Goal: Information Seeking & Learning: Learn about a topic

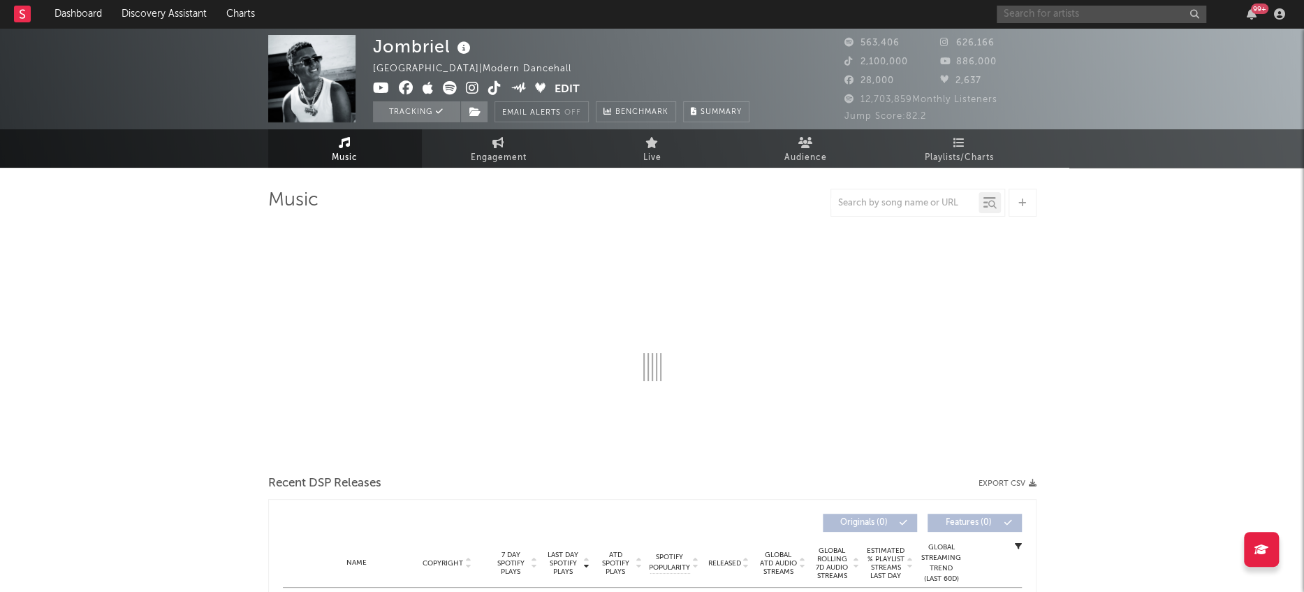
click at [1142, 13] on input "text" at bounding box center [1102, 14] width 210 height 17
type input "[PERSON_NAME]"
select select "6m"
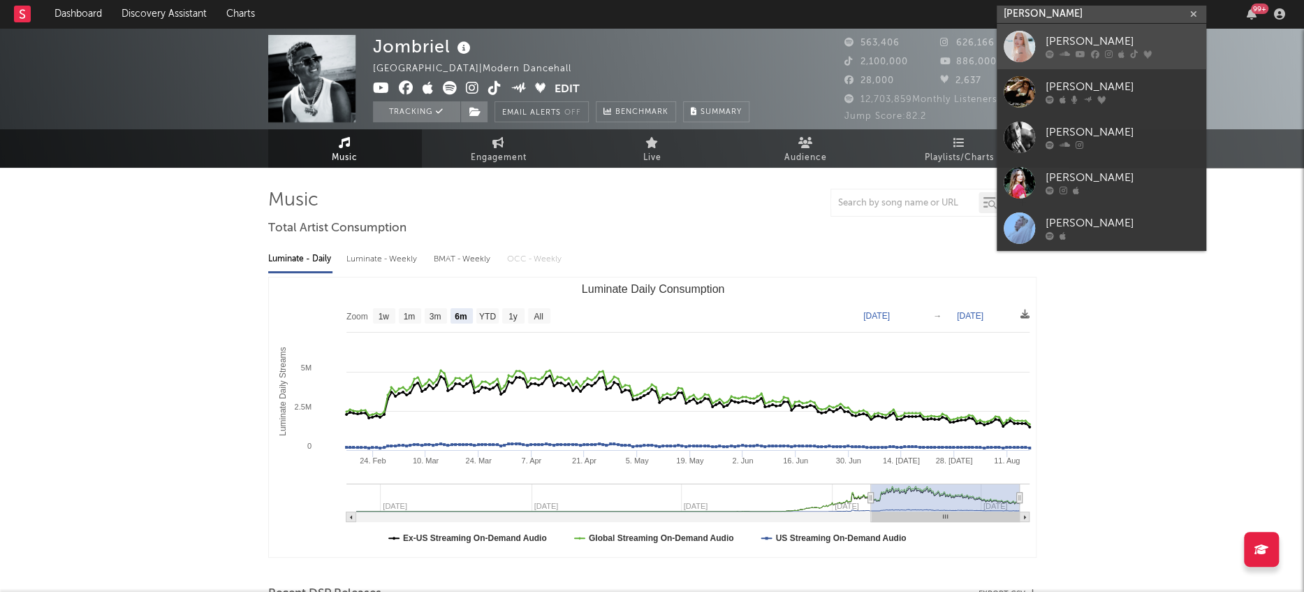
type input "[PERSON_NAME]"
click at [1020, 47] on div at bounding box center [1019, 46] width 31 height 31
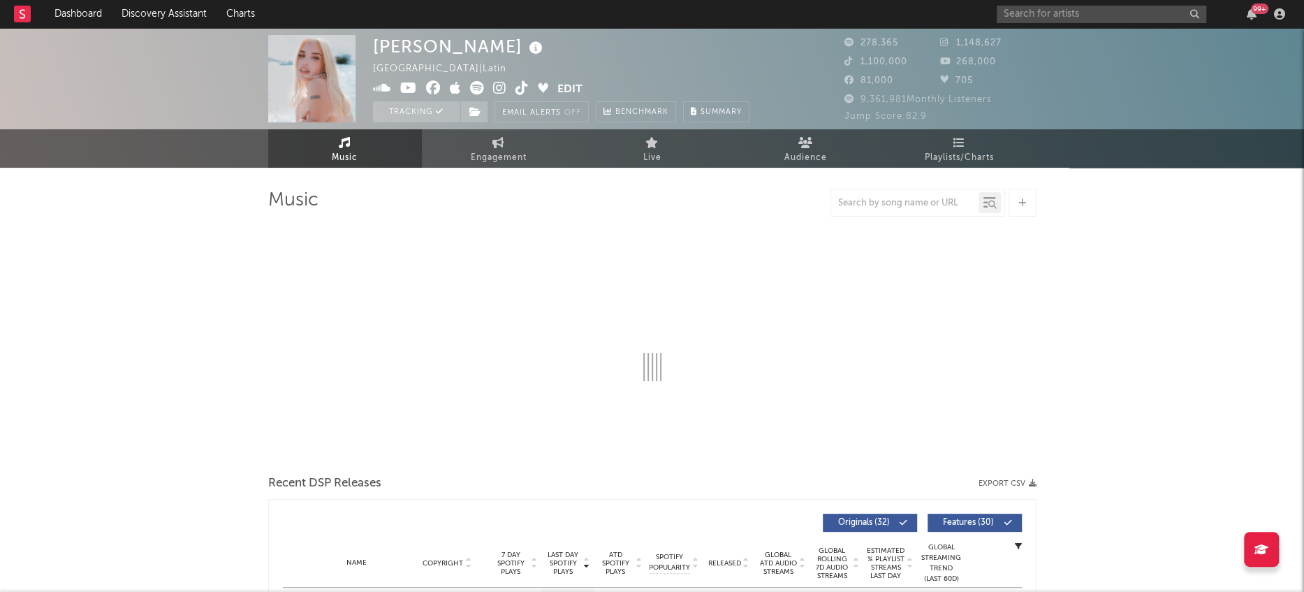
select select "6m"
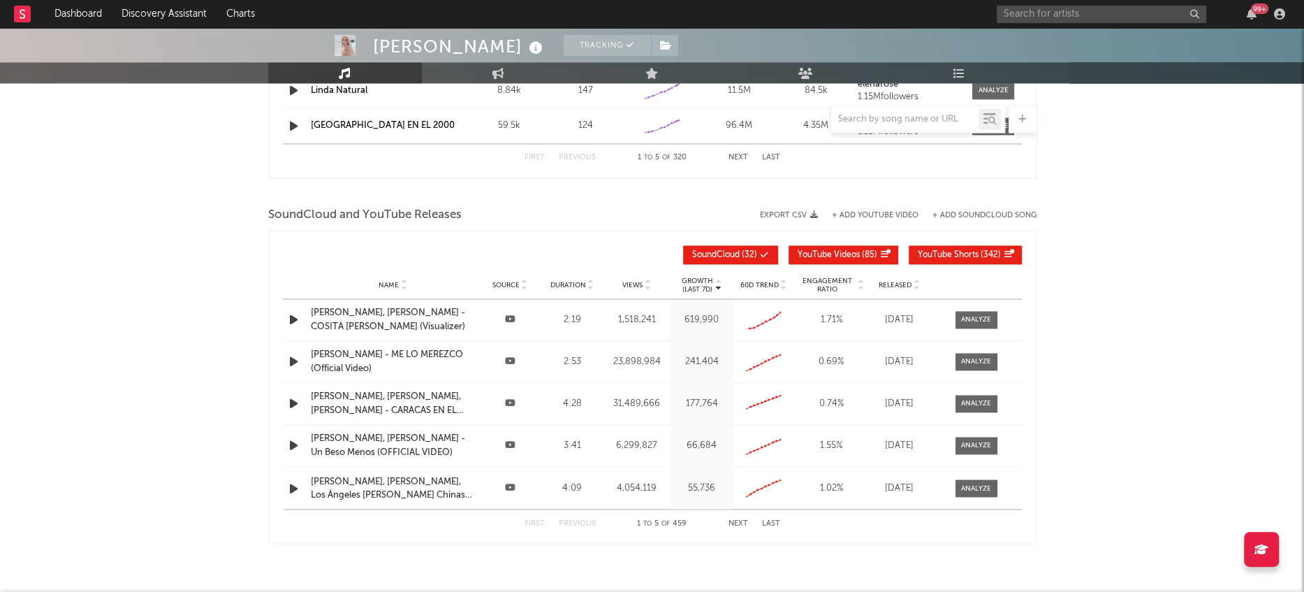
scroll to position [1544, 0]
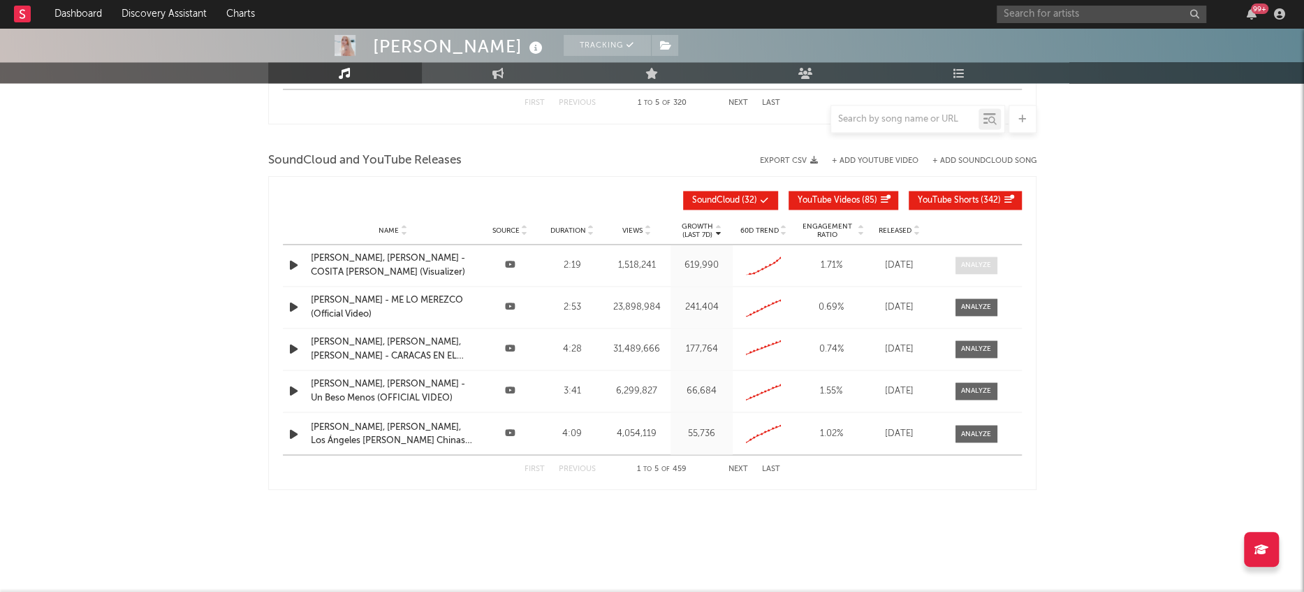
click at [968, 260] on div at bounding box center [976, 265] width 30 height 10
select select "All"
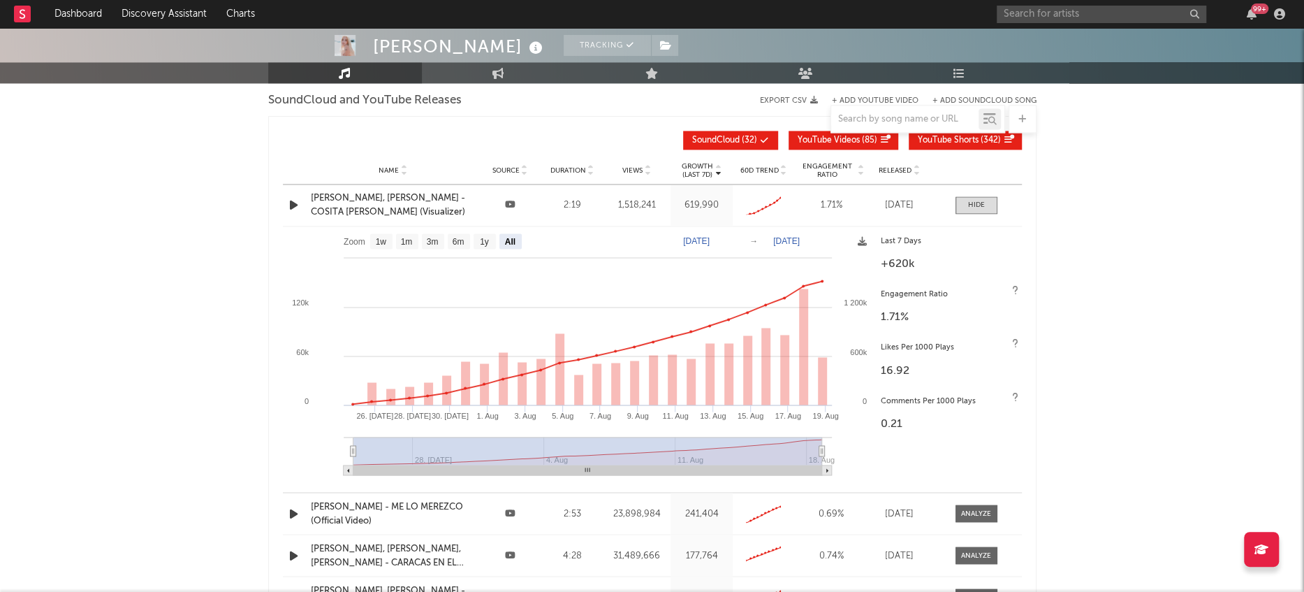
scroll to position [1605, 0]
click at [432, 240] on text "3m" at bounding box center [432, 241] width 12 height 10
click at [414, 238] on rect at bounding box center [407, 240] width 22 height 15
select select "1m"
click at [377, 238] on text "1w" at bounding box center [380, 241] width 11 height 10
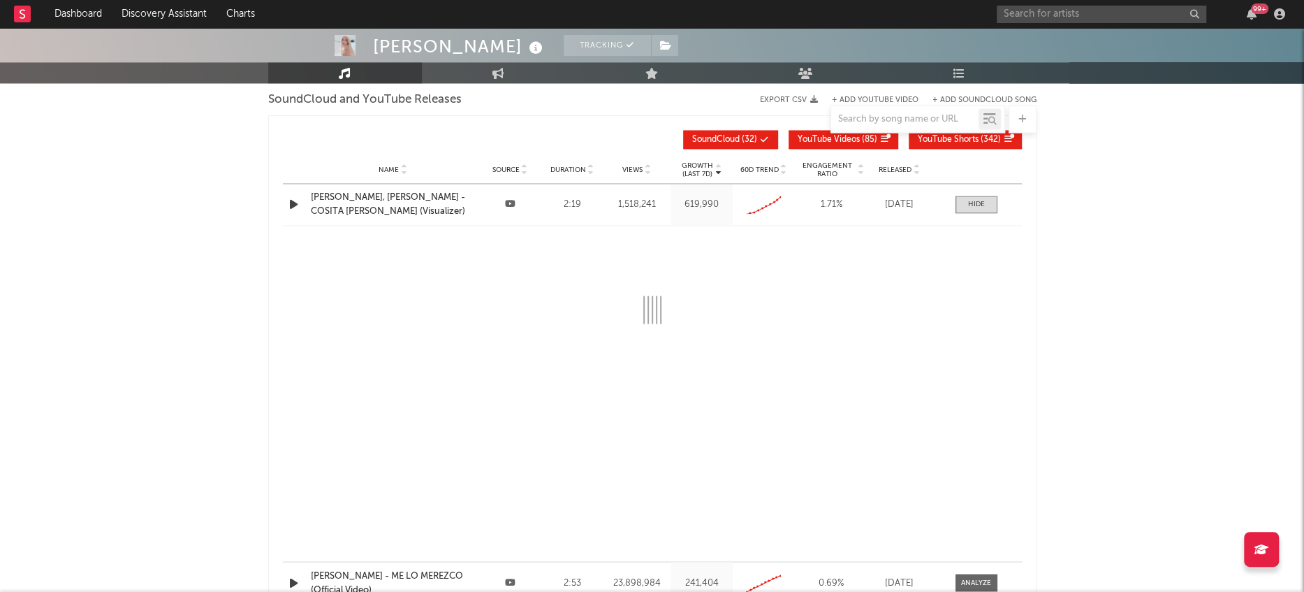
select select "1w"
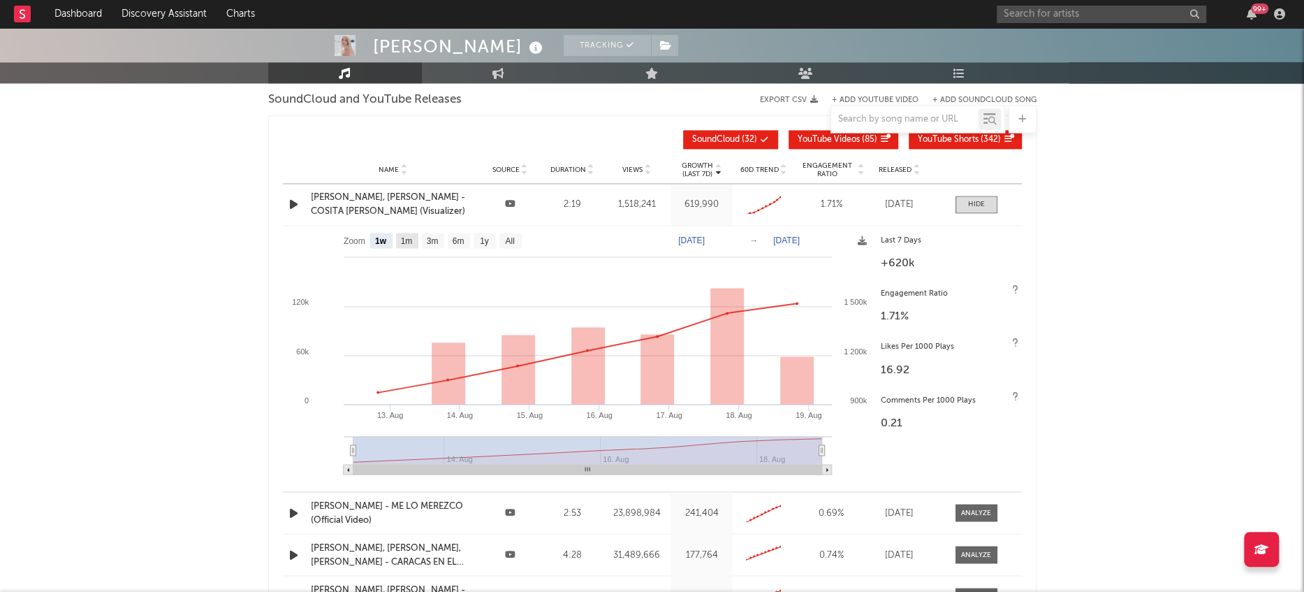
click at [404, 240] on text "1m" at bounding box center [406, 241] width 12 height 10
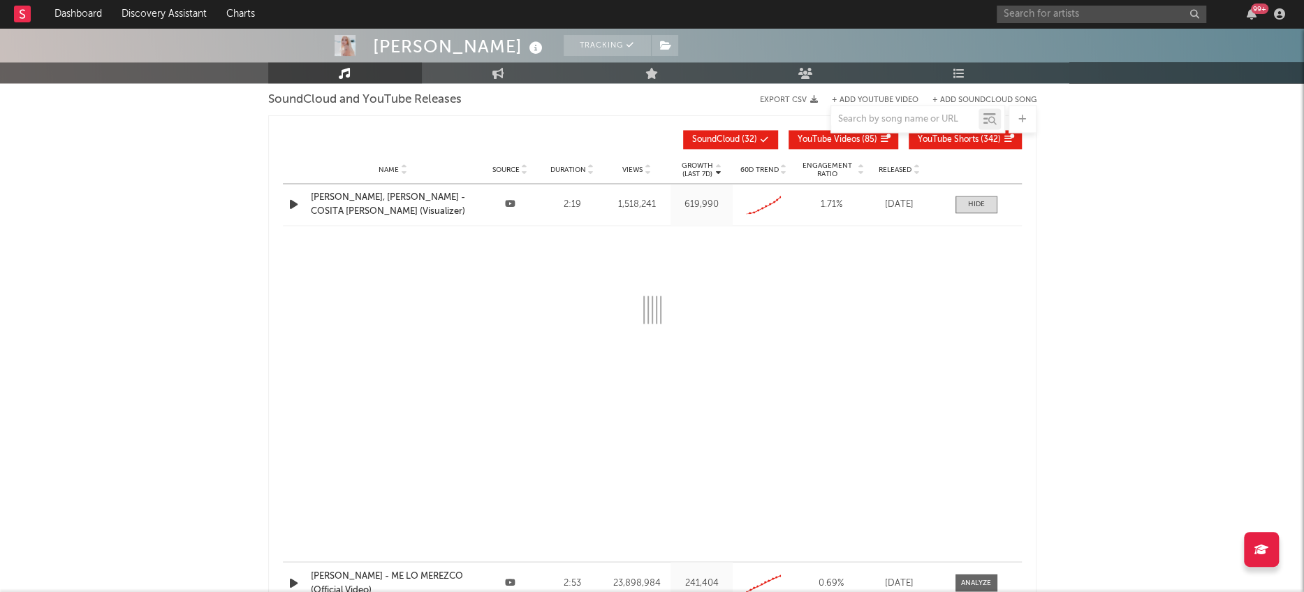
select select "All"
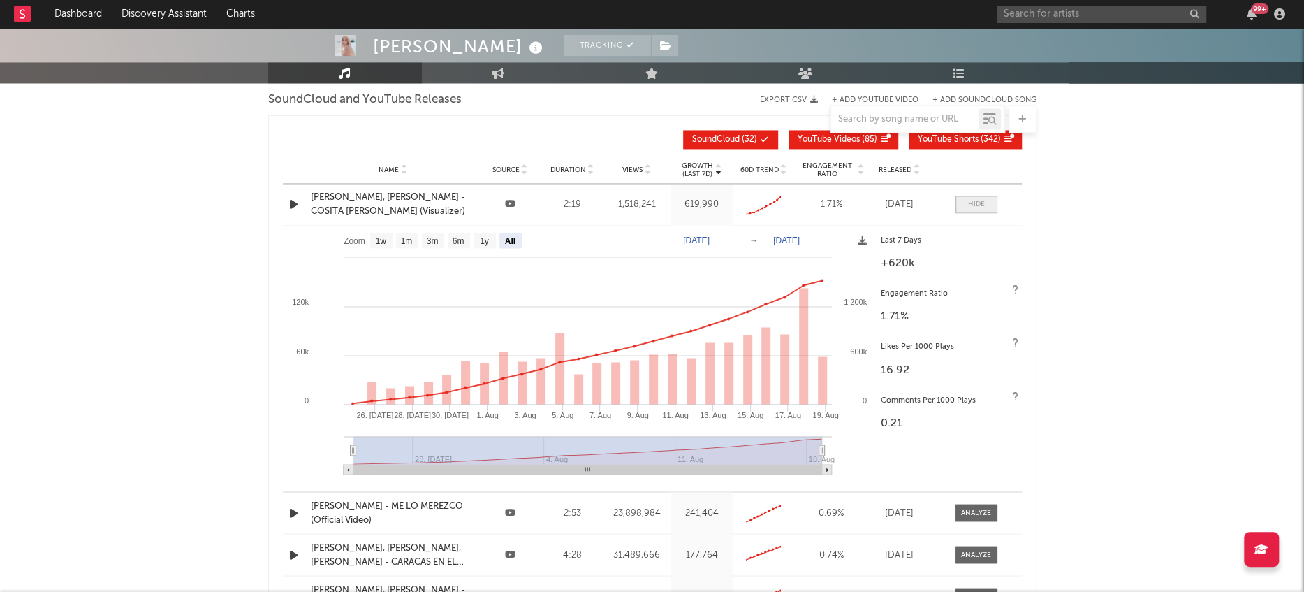
click at [993, 197] on span at bounding box center [977, 204] width 42 height 17
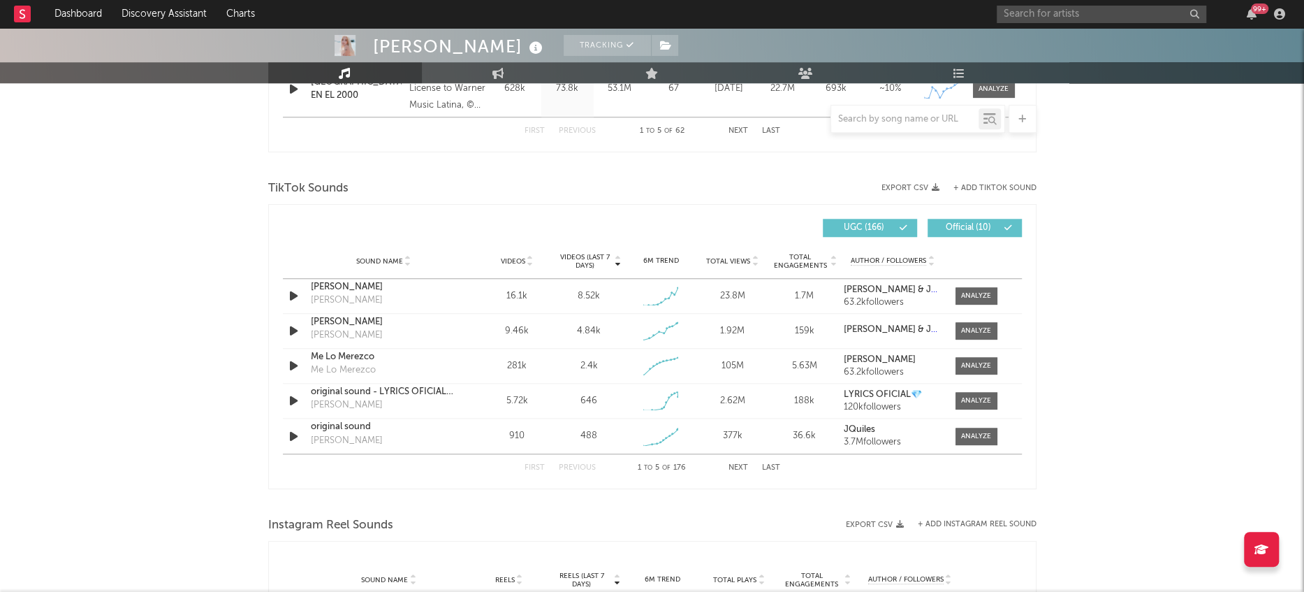
scroll to position [861, 0]
click at [965, 290] on div at bounding box center [976, 295] width 30 height 10
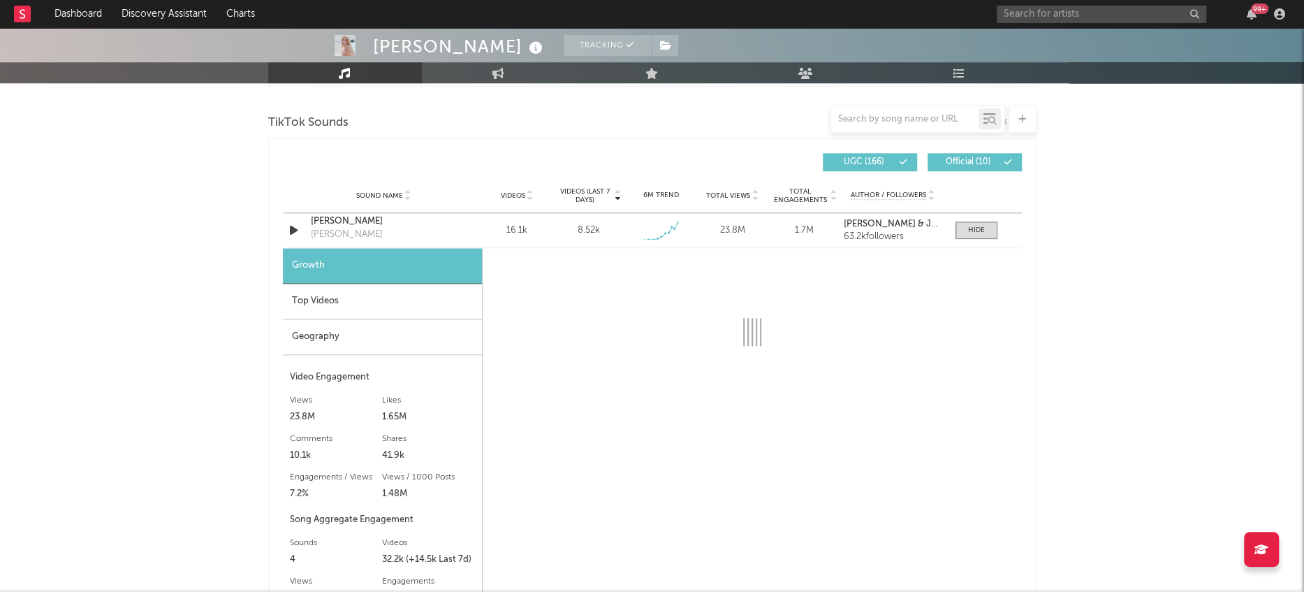
scroll to position [954, 0]
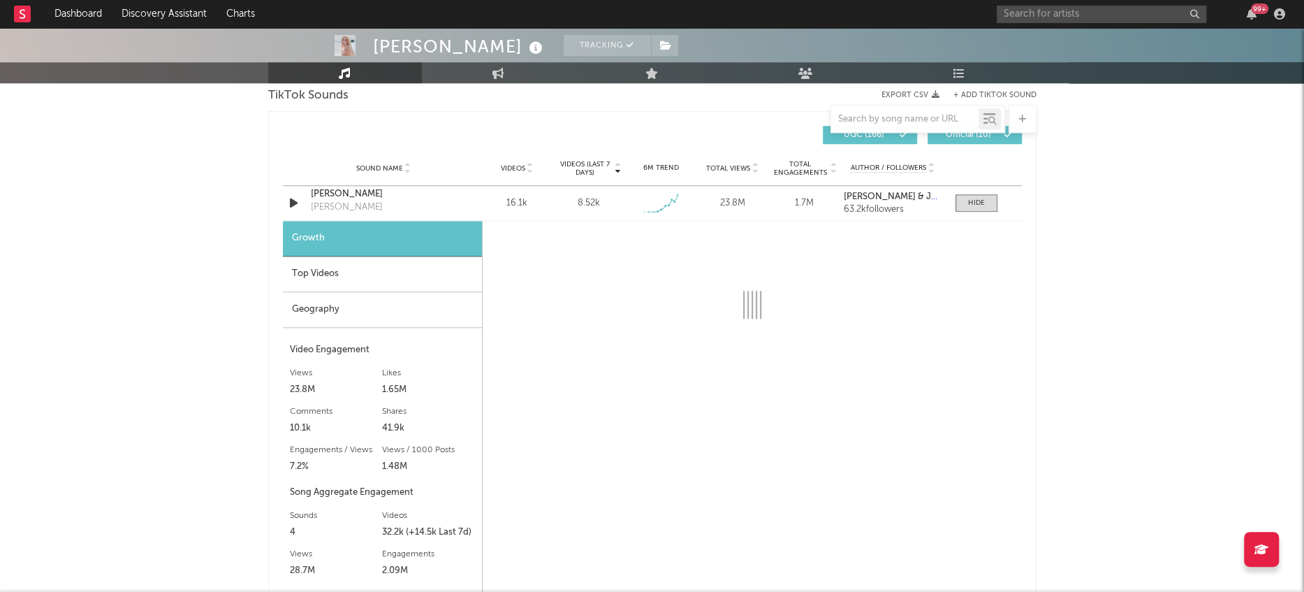
select select "1w"
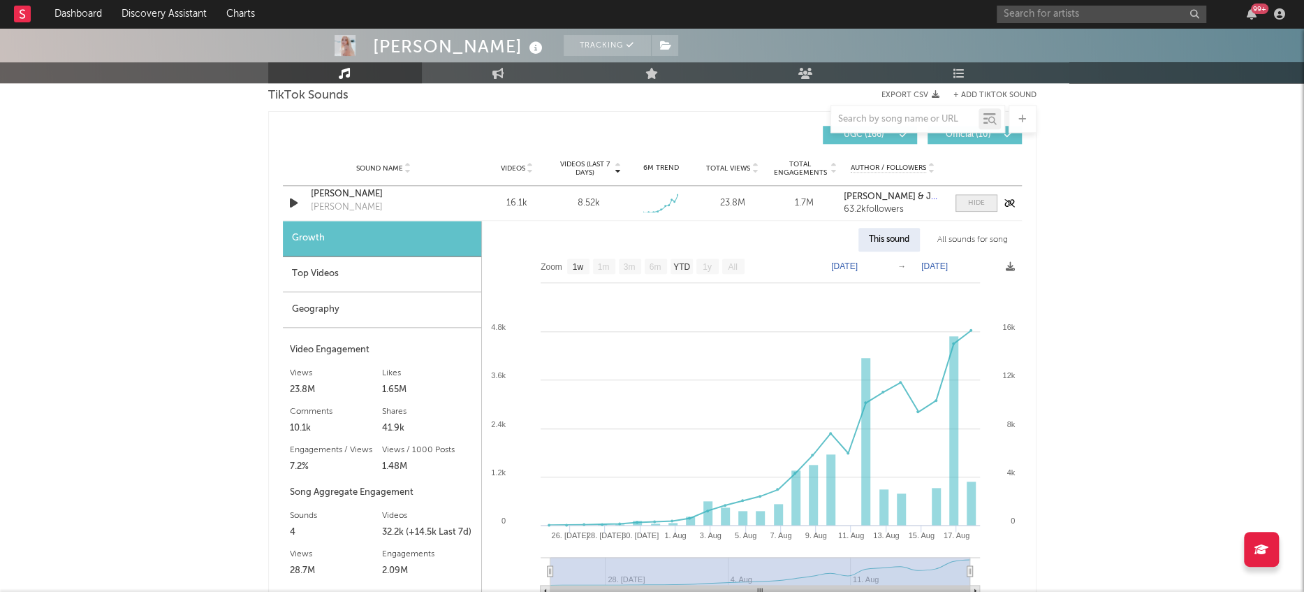
click at [970, 205] on div at bounding box center [976, 203] width 17 height 10
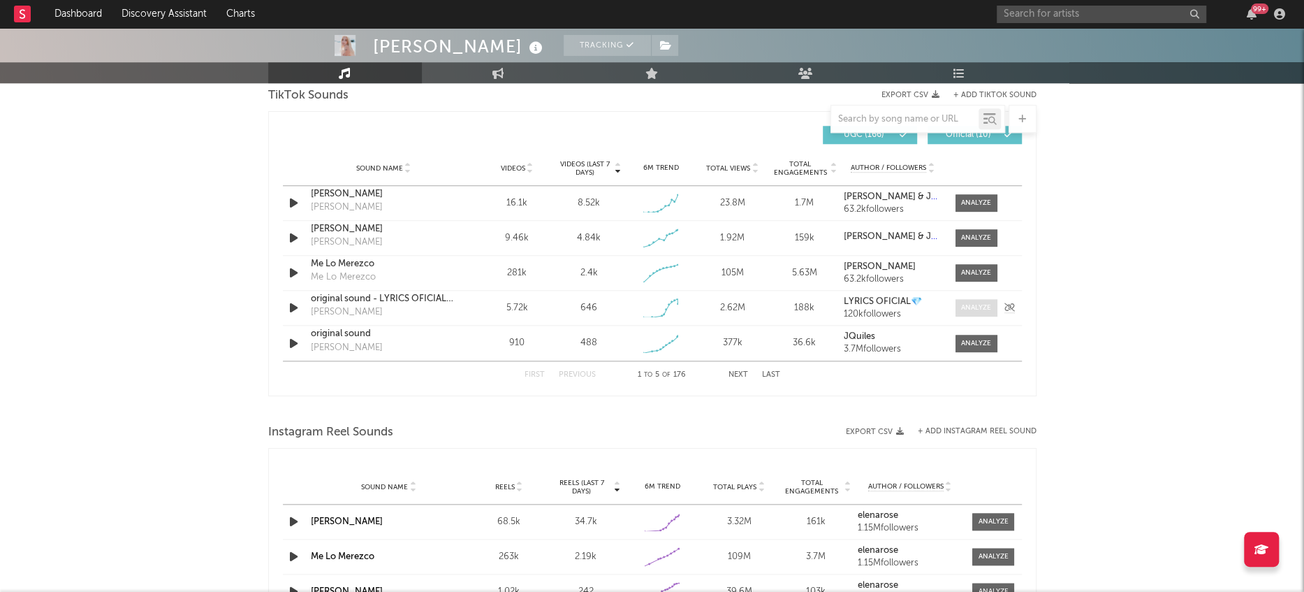
click at [963, 307] on div at bounding box center [976, 307] width 30 height 10
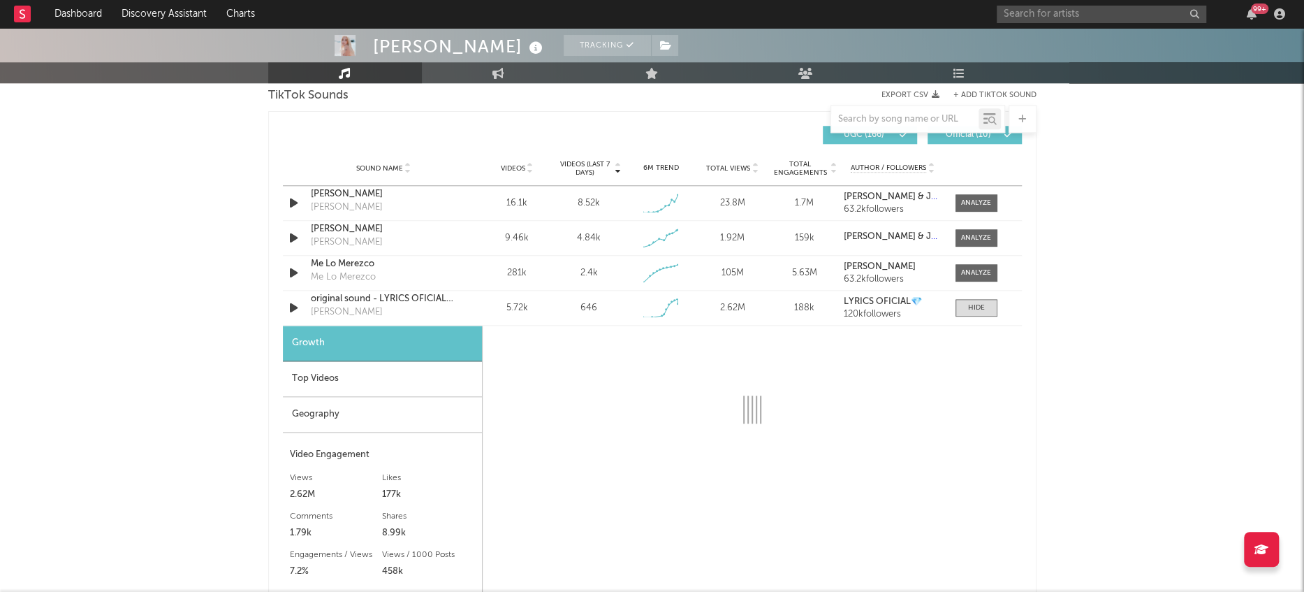
select select "1w"
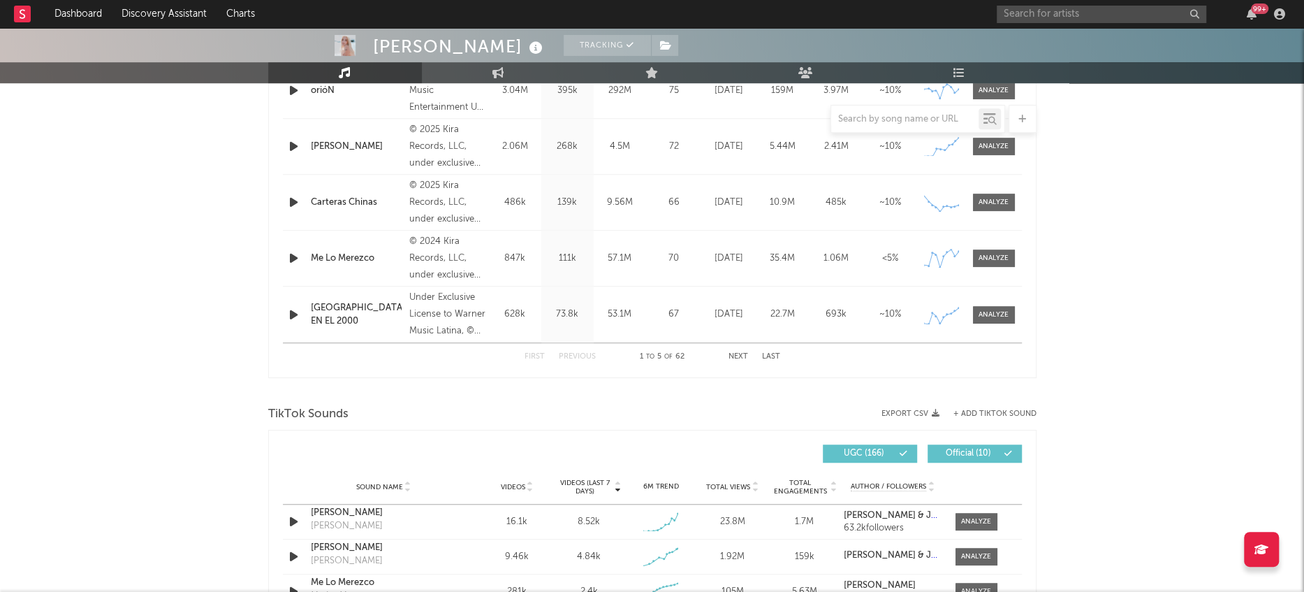
scroll to position [894, 0]
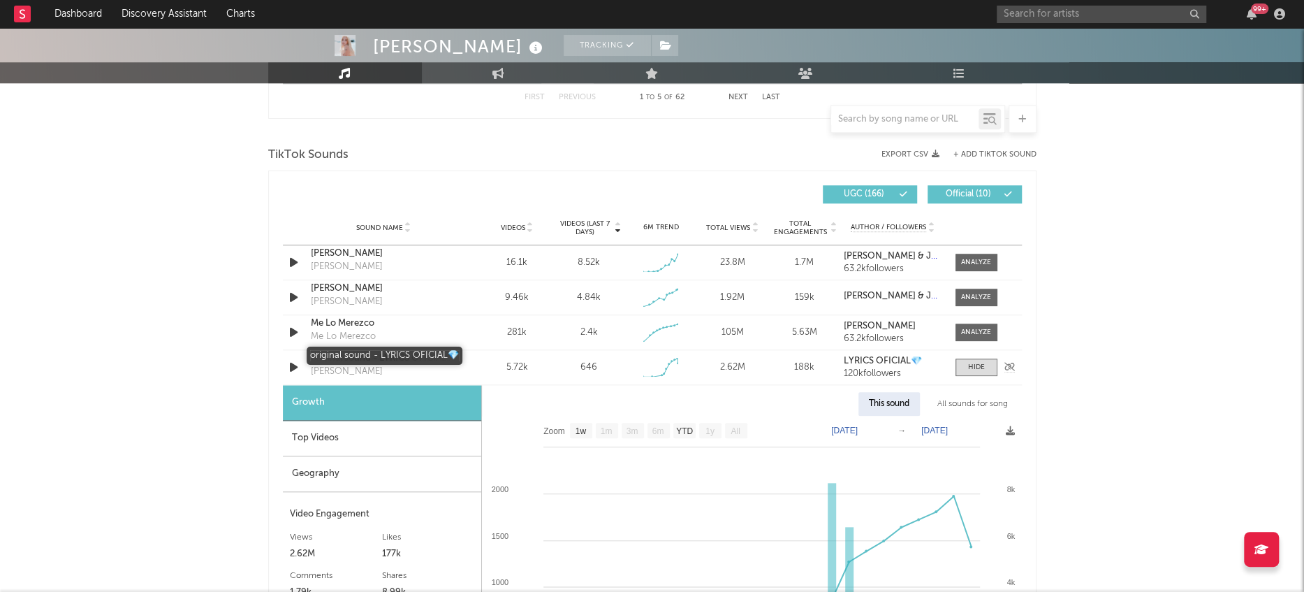
click at [337, 358] on div "original sound - LYRICS OFICIAL💎" at bounding box center [384, 358] width 146 height 14
click at [981, 365] on div at bounding box center [976, 367] width 17 height 10
